Goal: Task Accomplishment & Management: Use online tool/utility

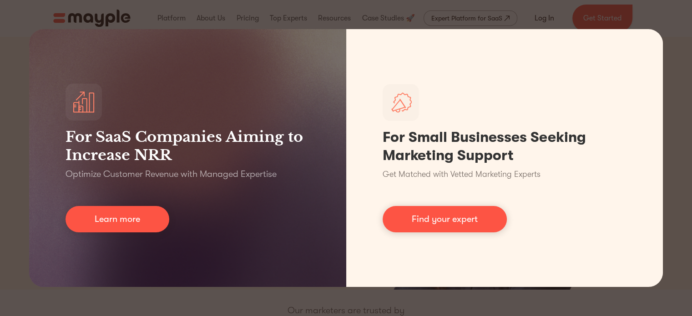
click at [656, 13] on div "For SaaS Companies Aiming to Increase NRR Optimize Customer Revenue with Manage…" at bounding box center [346, 158] width 692 height 316
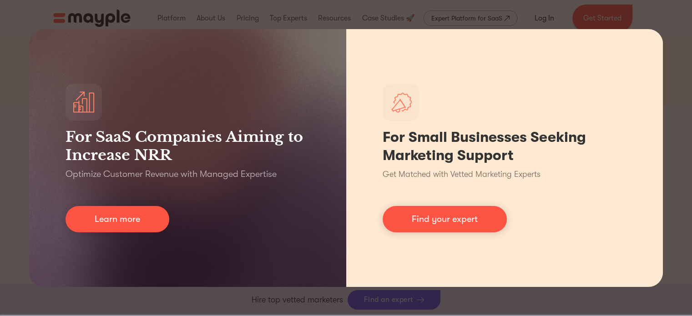
scroll to position [248, 0]
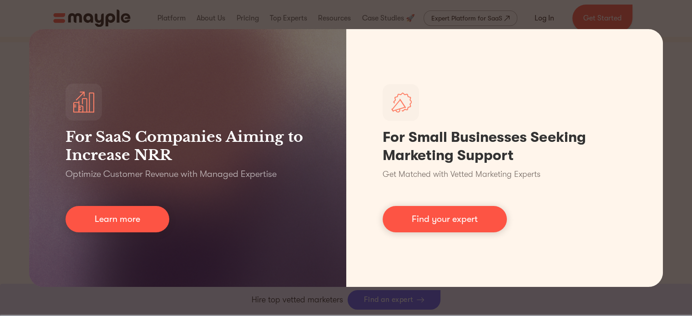
click at [486, 293] on div "For SaaS Companies Aiming to Increase NRR Optimize Customer Revenue with Manage…" at bounding box center [346, 158] width 692 height 316
click at [366, 12] on div "For SaaS Companies Aiming to Increase NRR Optimize Customer Revenue with Manage…" at bounding box center [346, 158] width 692 height 316
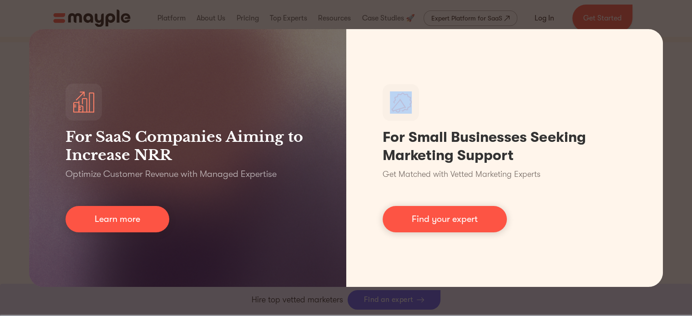
click at [366, 12] on div "For SaaS Companies Aiming to Increase NRR Optimize Customer Revenue with Manage…" at bounding box center [346, 158] width 692 height 316
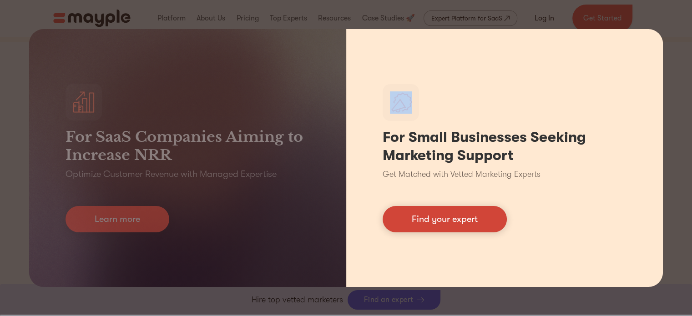
click at [449, 215] on link "Find your expert" at bounding box center [445, 219] width 124 height 26
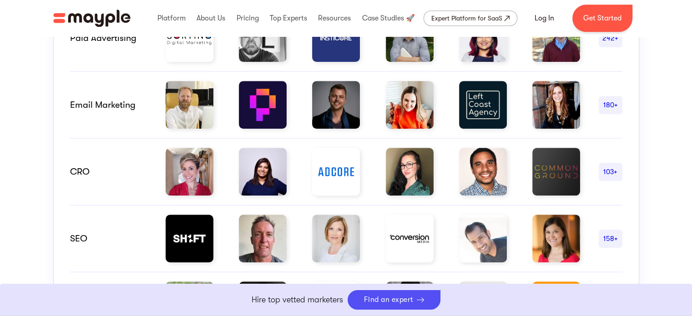
scroll to position [741, 0]
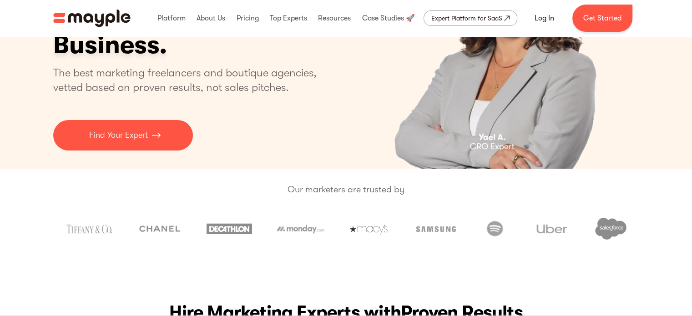
scroll to position [0, 0]
